Goal: Find specific page/section: Find specific page/section

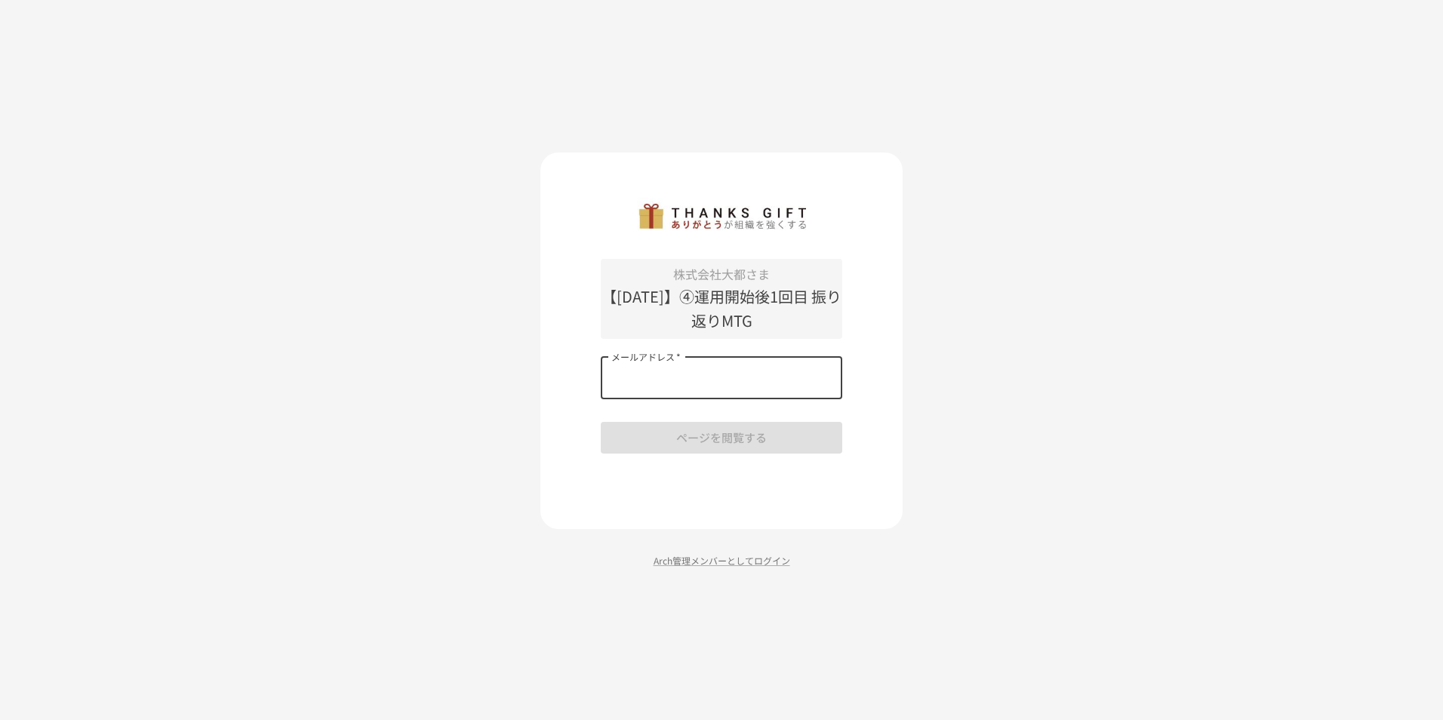
click at [648, 382] on input "メールアドレス   *" at bounding box center [722, 378] width 242 height 42
type input "**********"
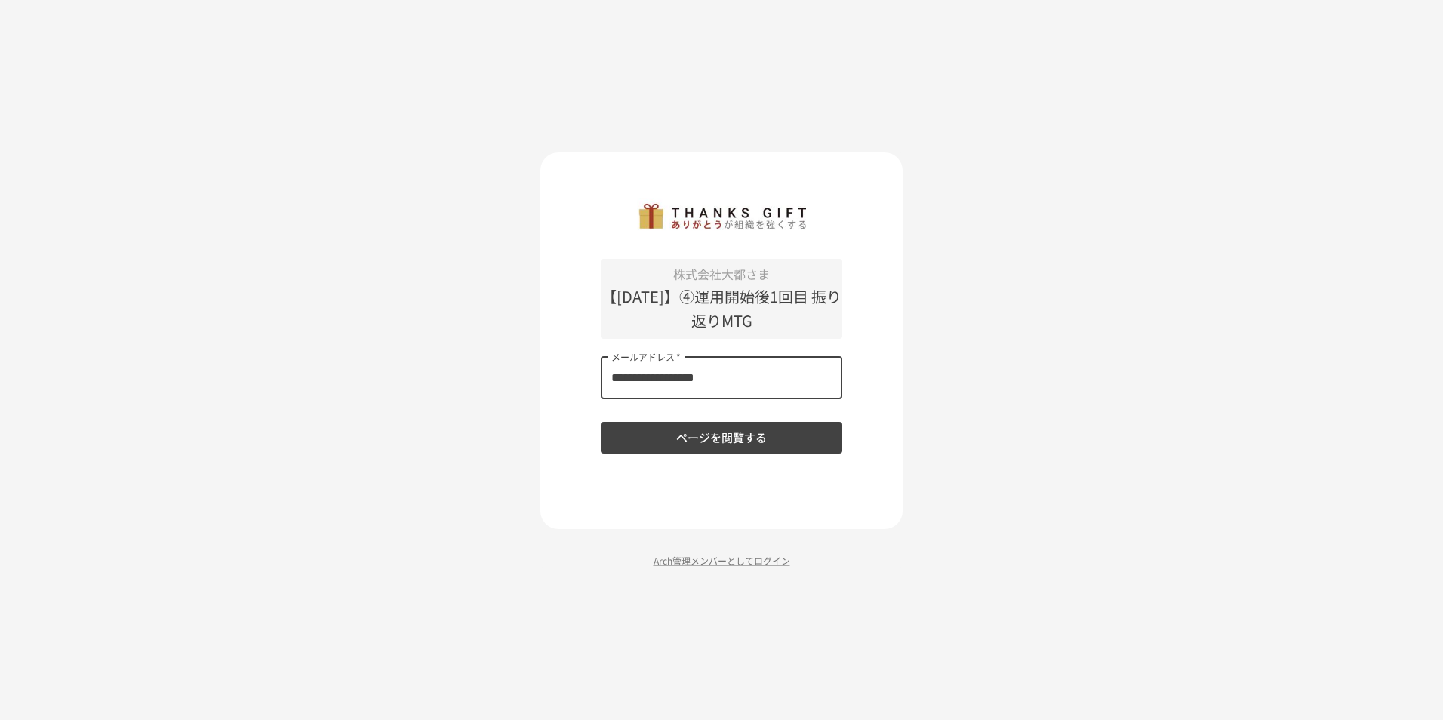
click at [681, 435] on button "ページを閲覧する" at bounding box center [722, 438] width 242 height 32
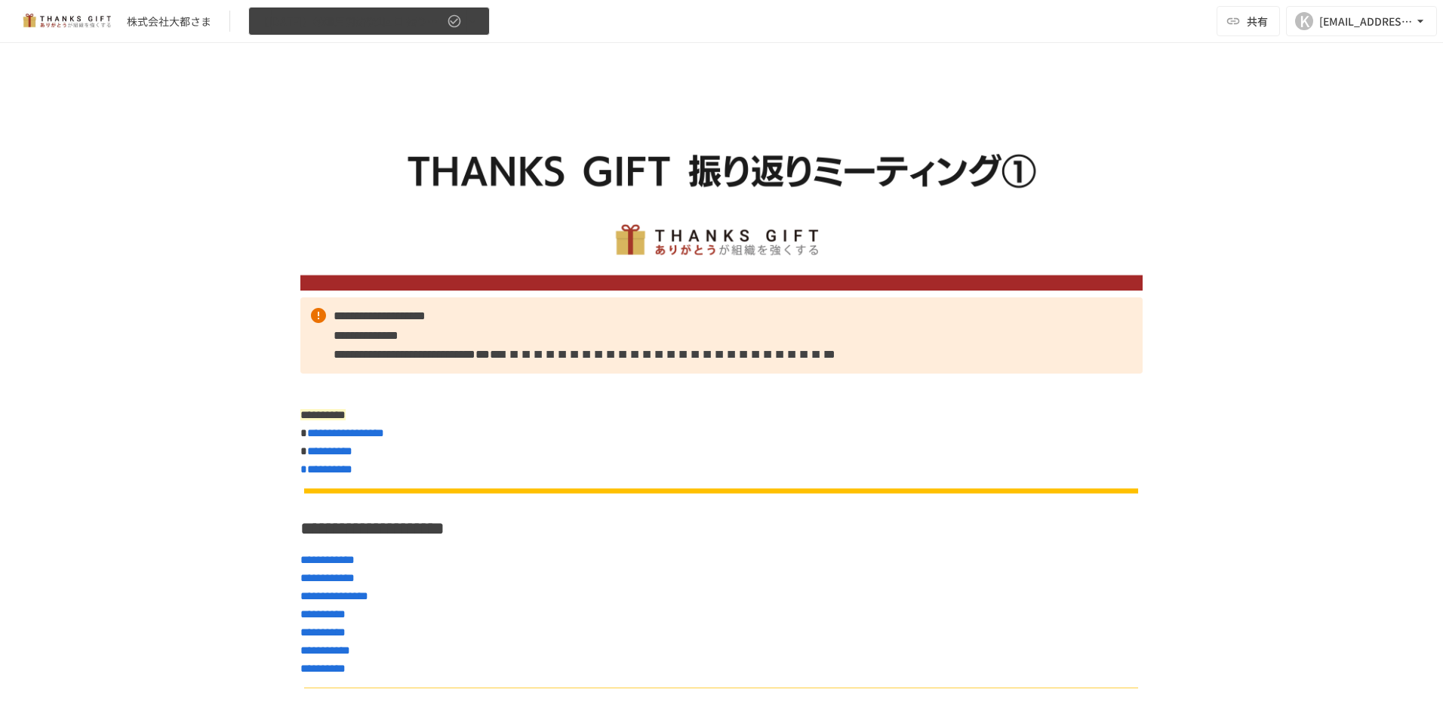
click at [472, 16] on icon "button" at bounding box center [472, 21] width 15 height 15
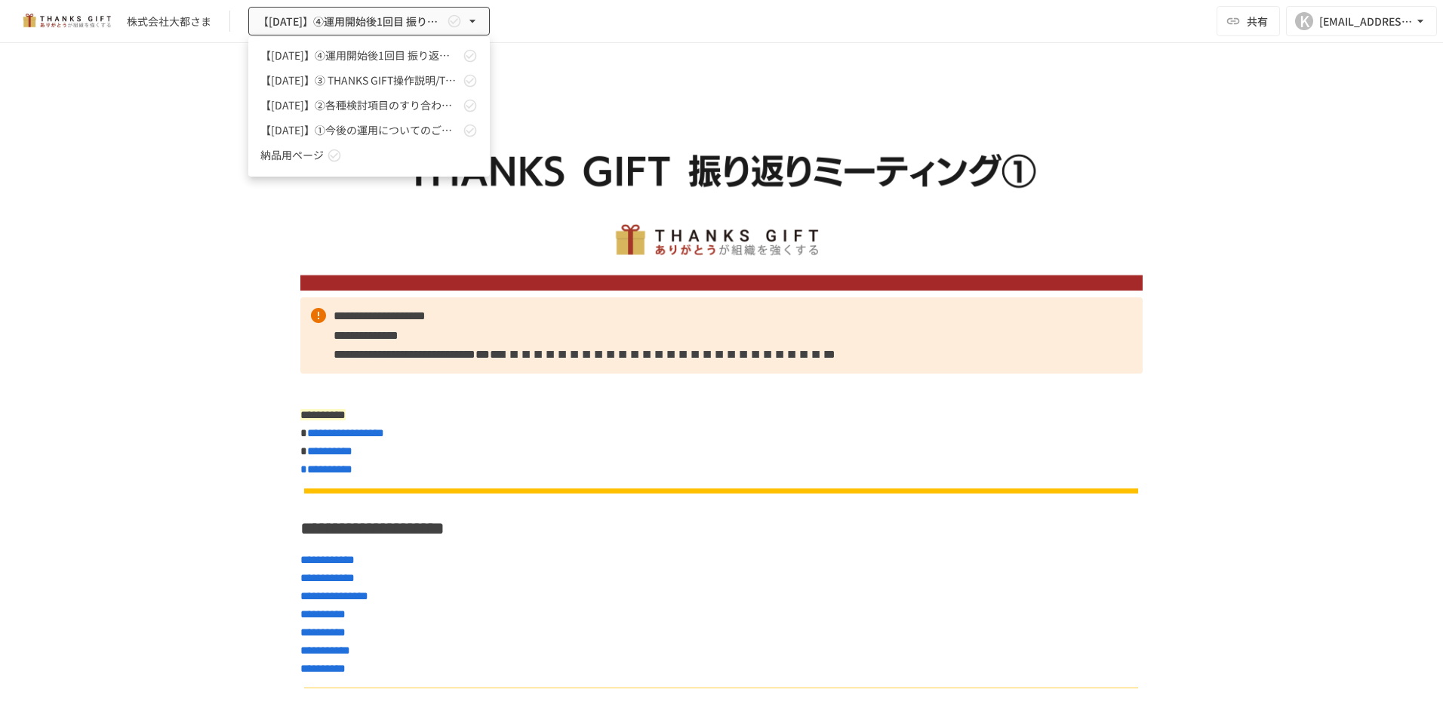
click at [667, 75] on div at bounding box center [721, 360] width 1443 height 720
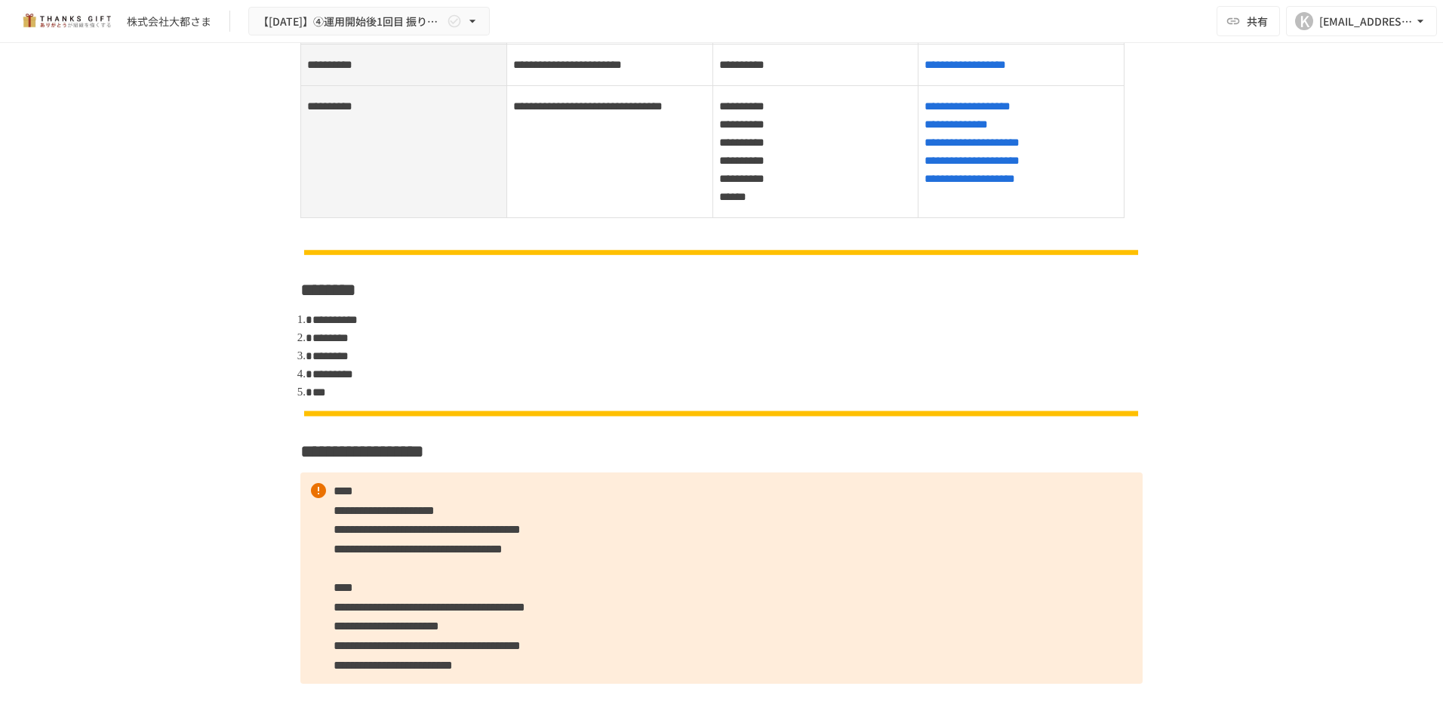
scroll to position [981, 0]
